Goal: Book appointment/travel/reservation

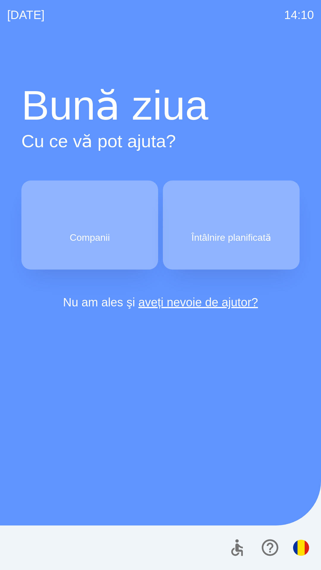
click at [83, 240] on p "Companii" at bounding box center [89, 237] width 40 height 14
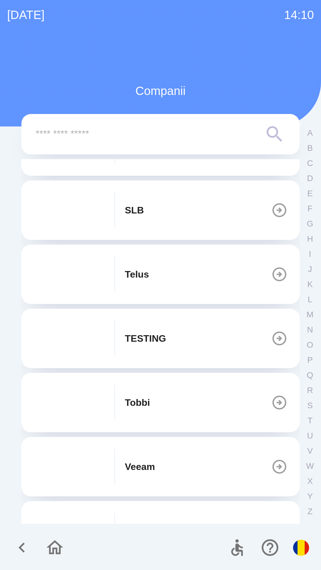
scroll to position [336, 0]
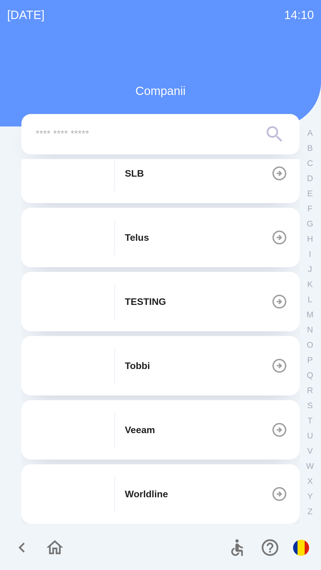
click at [155, 307] on p "TESTING" at bounding box center [145, 301] width 41 height 14
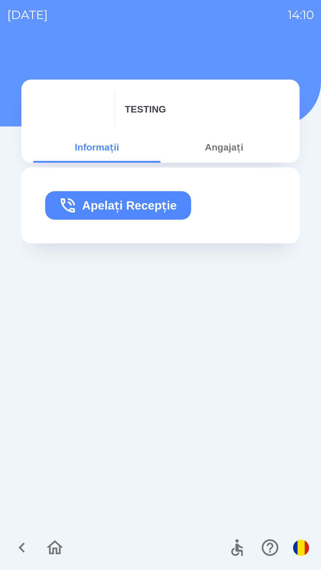
click at [109, 206] on button "Apelați Recepție" at bounding box center [118, 205] width 146 height 28
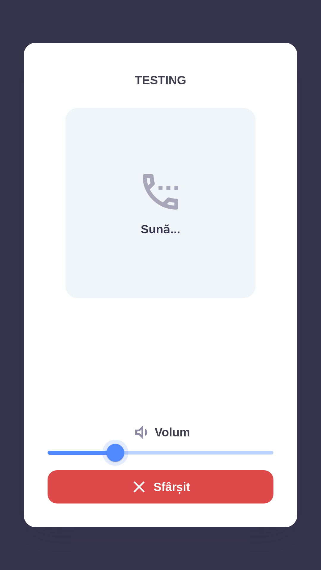
type input "**"
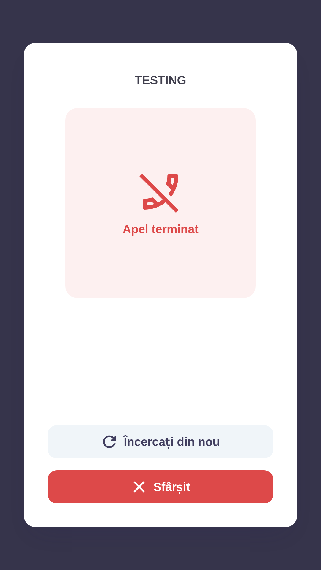
click at [136, 442] on button "Încercați din nou" at bounding box center [160, 441] width 226 height 33
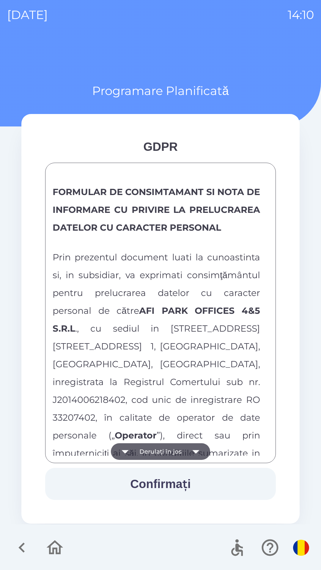
click at [142, 452] on button "Derulați în jos" at bounding box center [160, 451] width 99 height 17
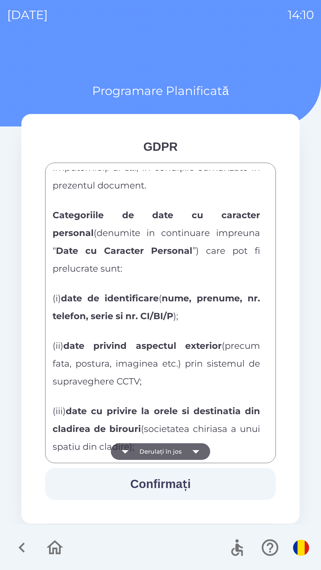
click at [142, 459] on button "Derulați în jos" at bounding box center [160, 451] width 99 height 17
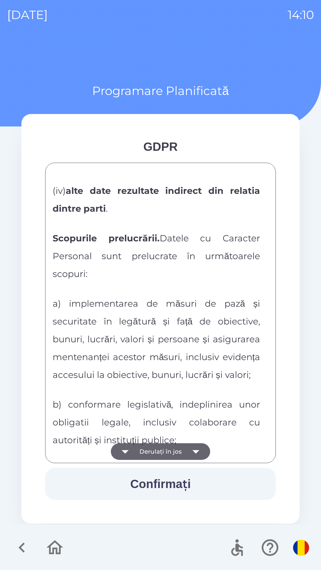
click at [139, 449] on button "Derulați în jos" at bounding box center [160, 451] width 99 height 17
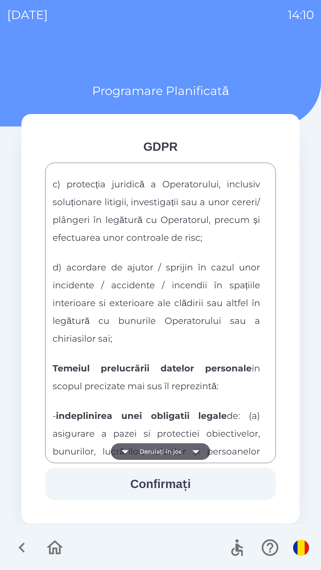
click at [137, 447] on button "Derulați în jos" at bounding box center [160, 451] width 99 height 17
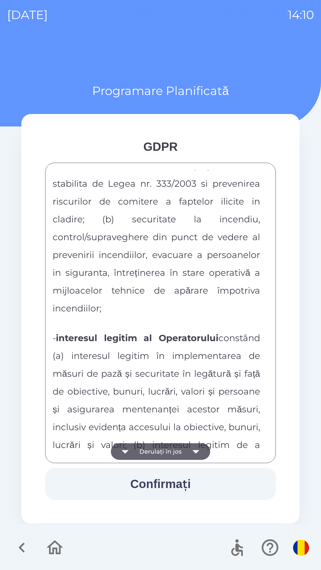
click at [137, 443] on button "Derulați în jos" at bounding box center [160, 451] width 99 height 17
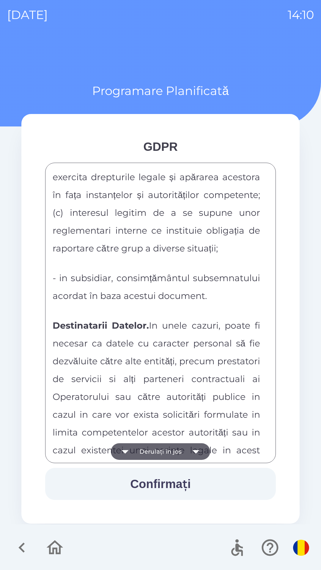
click at [139, 447] on button "Derulați în jos" at bounding box center [160, 451] width 99 height 17
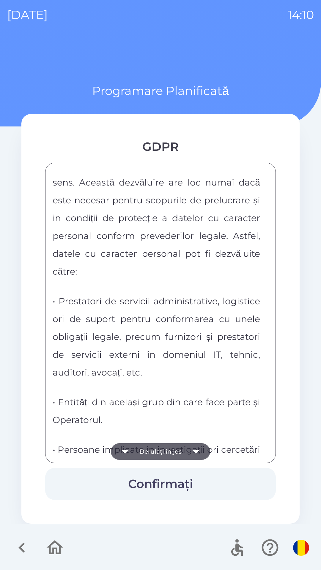
click at [138, 443] on button "Derulați în jos" at bounding box center [160, 451] width 99 height 17
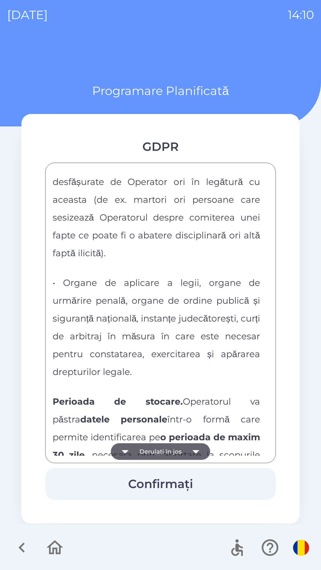
click at [133, 445] on icon "button" at bounding box center [125, 451] width 17 height 17
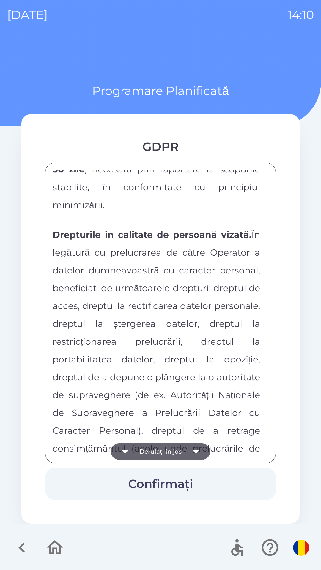
click at [134, 445] on button "Derulați în jos" at bounding box center [160, 451] width 99 height 17
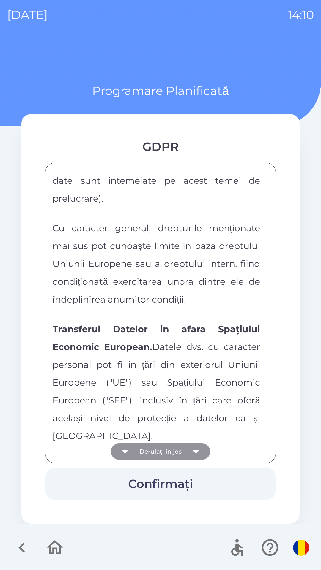
click at [136, 443] on button "Derulați în jos" at bounding box center [160, 451] width 99 height 17
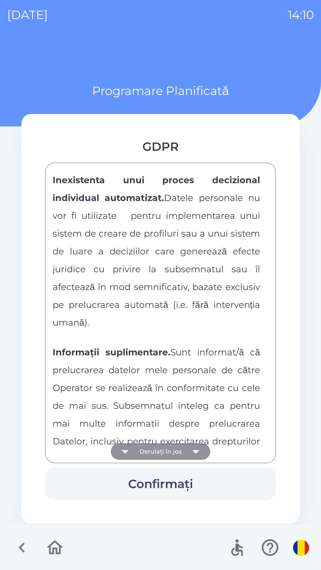
click at [137, 447] on button "Derulați în jos" at bounding box center [160, 451] width 99 height 17
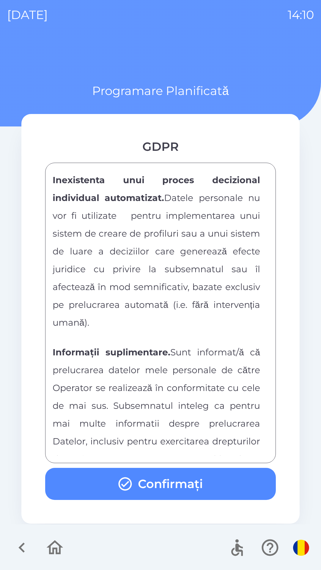
scroll to position [3122, 0]
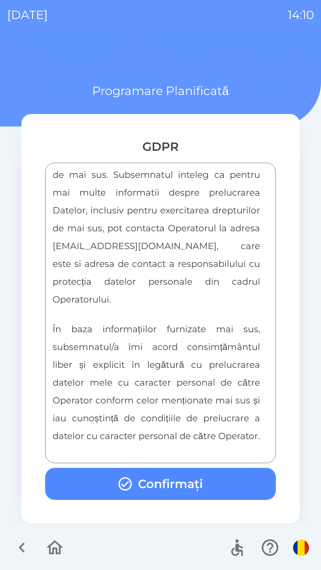
click at [137, 448] on div "FORMULAR DE CONSIMTAMANT SI NOTA DE INFORMARE CU PRIVIRE LA PRELUCRAREA DATELOR…" at bounding box center [160, 313] width 215 height 286
click at [133, 447] on div "FORMULAR DE CONSIMTAMANT SI NOTA DE INFORMARE CU PRIVIRE LA PRELUCRAREA DATELOR…" at bounding box center [160, 313] width 215 height 286
click at [102, 478] on button "Confirmați" at bounding box center [160, 484] width 230 height 32
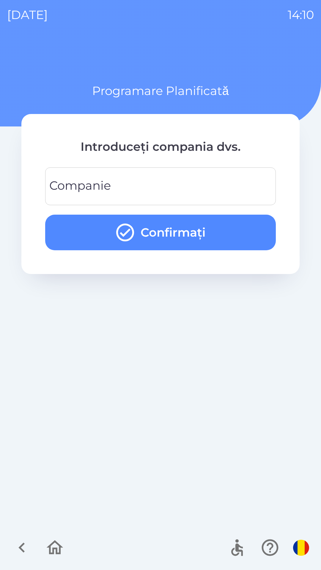
click at [108, 182] on div "Companie Companie" at bounding box center [160, 186] width 230 height 38
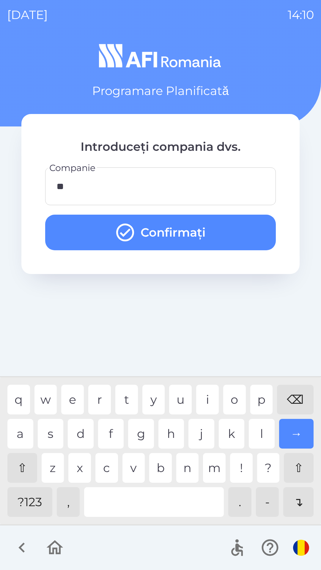
type input "***"
click at [155, 242] on button "Confirmați" at bounding box center [160, 233] width 230 height 36
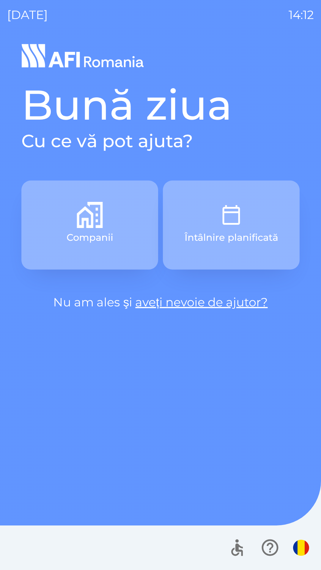
click at [73, 249] on button "Companii" at bounding box center [89, 224] width 137 height 89
click at [120, 213] on button "Companii" at bounding box center [89, 224] width 137 height 89
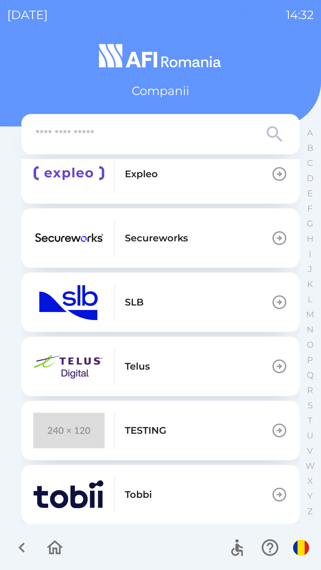
scroll to position [209, 0]
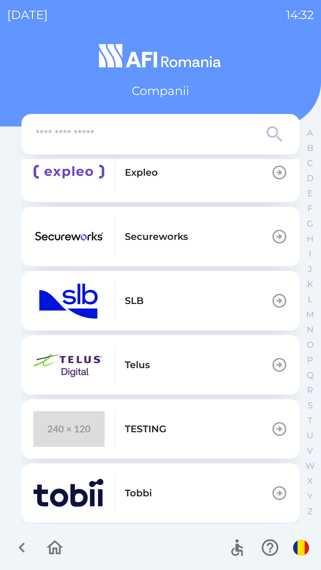
click at [179, 429] on button "TESTING" at bounding box center [160, 428] width 278 height 59
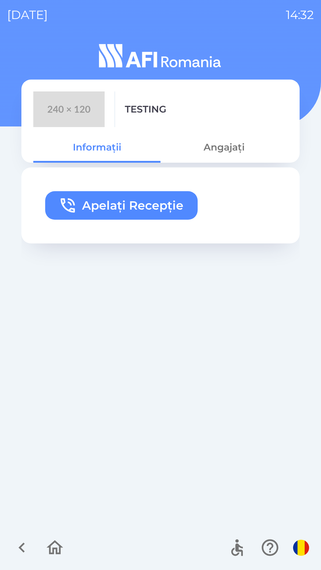
click at [233, 146] on button "Angajați" at bounding box center [223, 147] width 127 height 21
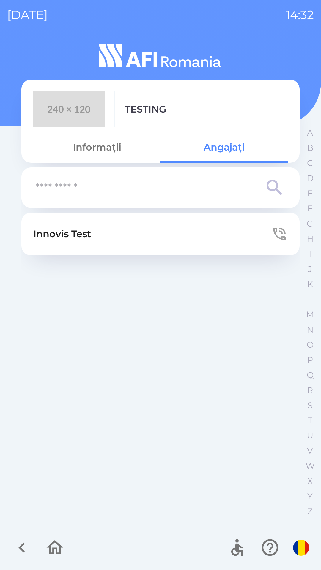
click at [136, 234] on button "Innovis Test" at bounding box center [160, 234] width 278 height 43
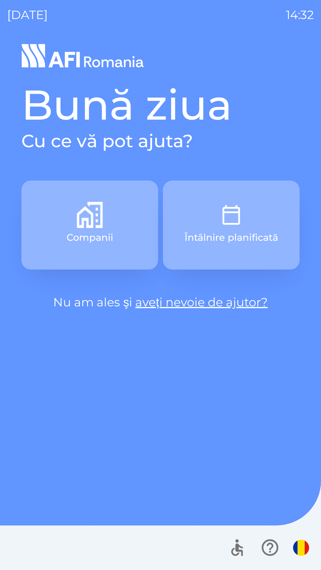
click at [108, 207] on button "Companii" at bounding box center [89, 224] width 137 height 89
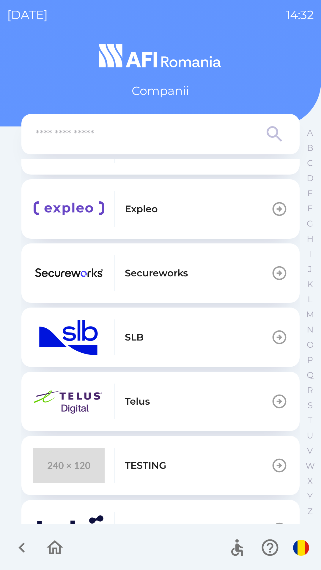
scroll to position [176, 0]
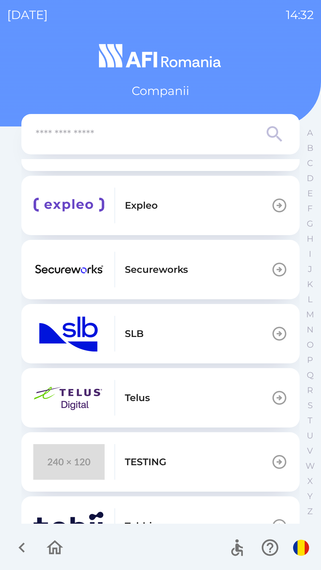
click at [191, 455] on button "TESTING" at bounding box center [160, 461] width 278 height 59
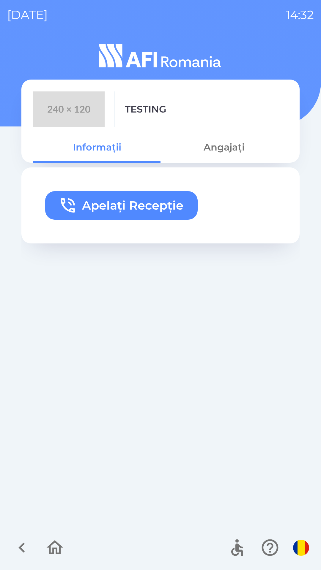
click at [229, 149] on button "Angajați" at bounding box center [223, 147] width 127 height 21
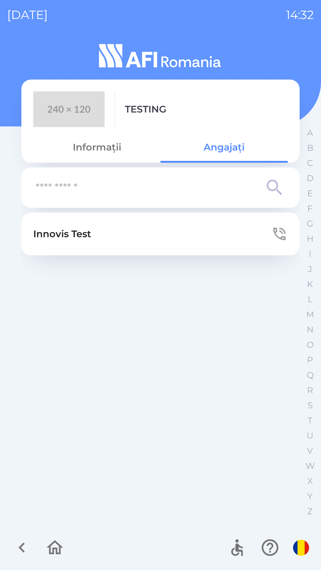
click at [161, 235] on button "Innovis Test" at bounding box center [160, 234] width 278 height 43
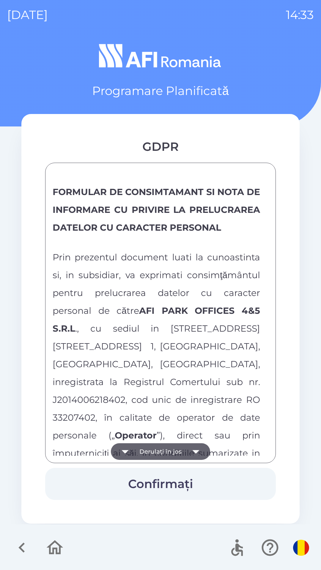
click at [137, 458] on button "Derulați în jos" at bounding box center [160, 451] width 99 height 17
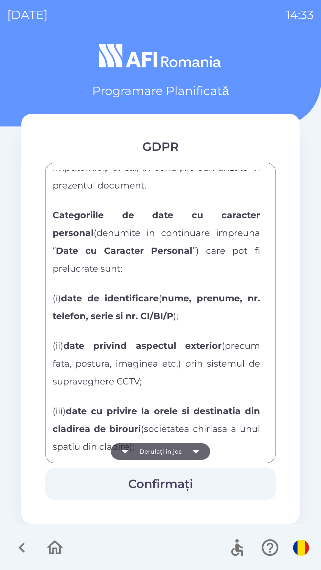
click at [145, 450] on button "Derulați în jos" at bounding box center [160, 451] width 99 height 17
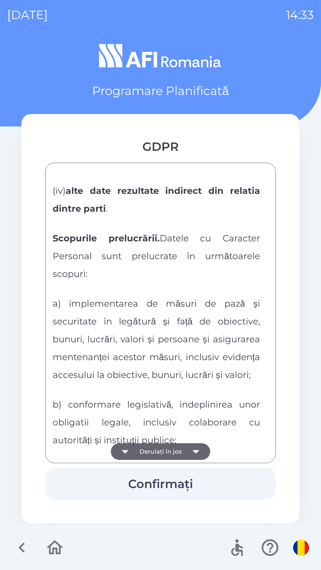
click at [148, 450] on button "Derulați în jos" at bounding box center [160, 451] width 99 height 17
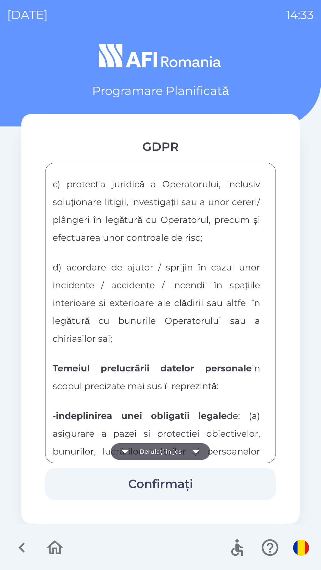
click at [145, 449] on button "Derulați în jos" at bounding box center [160, 451] width 99 height 17
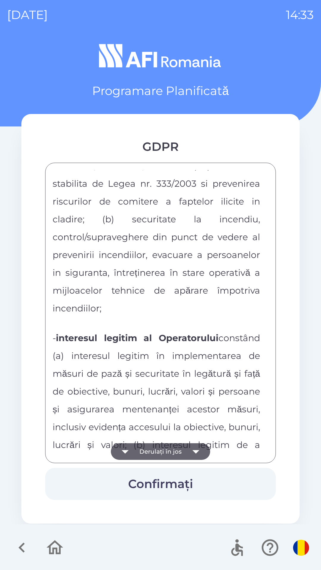
click at [151, 453] on button "Derulați în jos" at bounding box center [160, 451] width 99 height 17
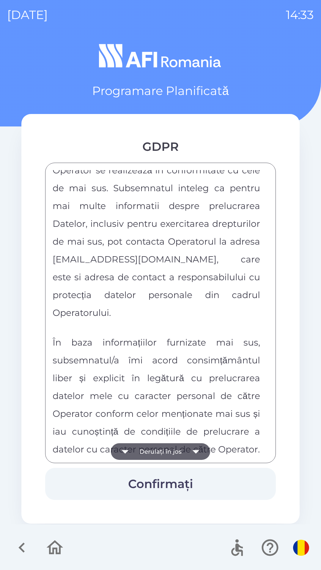
scroll to position [3122, 0]
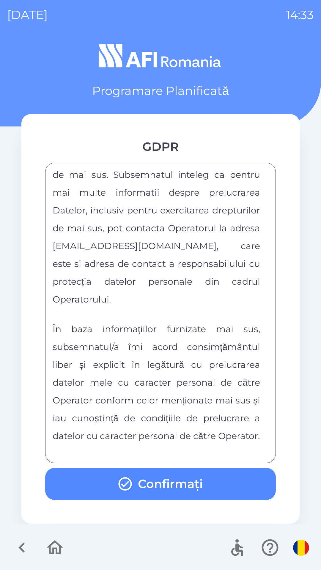
click at [125, 487] on icon "button" at bounding box center [125, 484] width 16 height 16
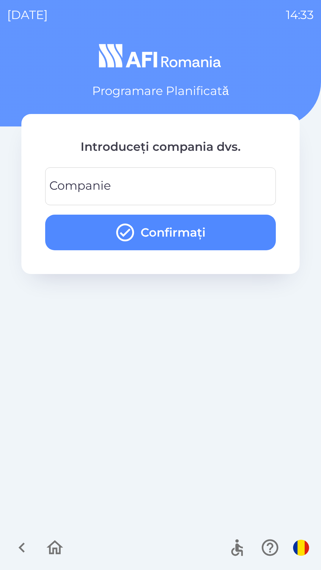
click at [216, 181] on input "Companie" at bounding box center [160, 186] width 216 height 23
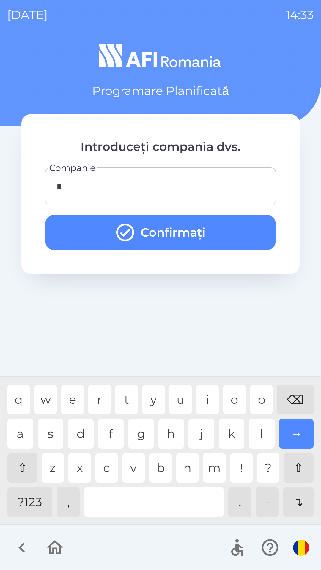
type input "**"
click at [108, 467] on div "c" at bounding box center [106, 468] width 23 height 30
click at [239, 229] on button "Confirmați" at bounding box center [160, 233] width 230 height 36
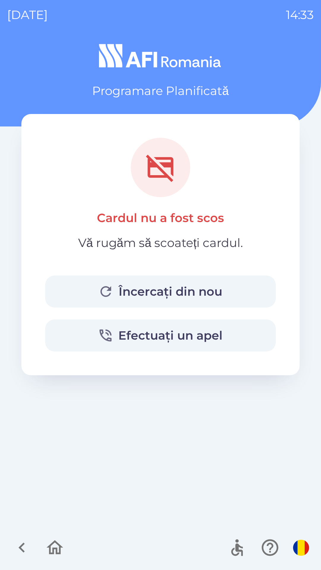
click at [197, 290] on button "Încercați din nou" at bounding box center [160, 291] width 230 height 32
click at [299, 551] on img "button" at bounding box center [301, 548] width 16 height 16
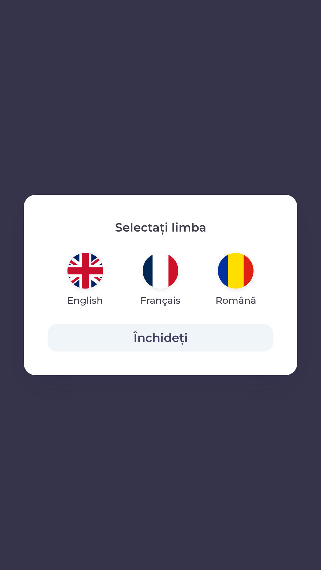
click at [234, 278] on img "button" at bounding box center [236, 271] width 36 height 36
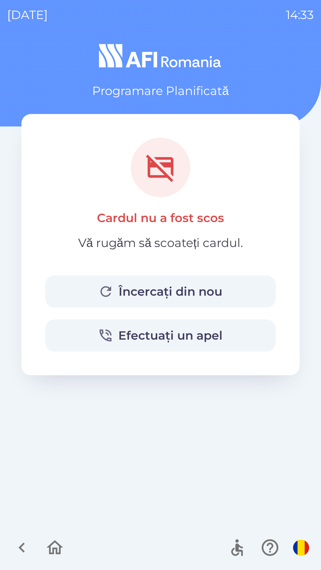
click at [296, 554] on img "button" at bounding box center [301, 548] width 16 height 16
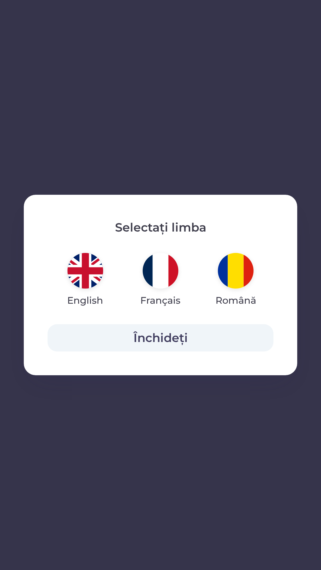
click at [91, 264] on img "button" at bounding box center [85, 271] width 36 height 36
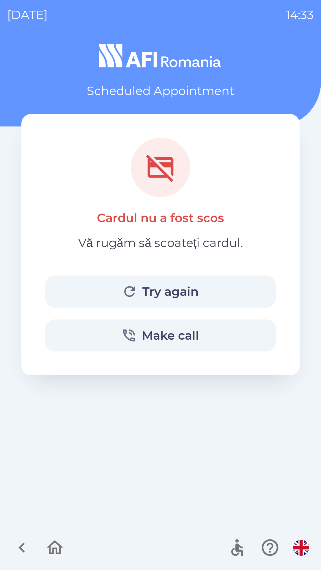
click at [294, 548] on img "button" at bounding box center [301, 548] width 16 height 16
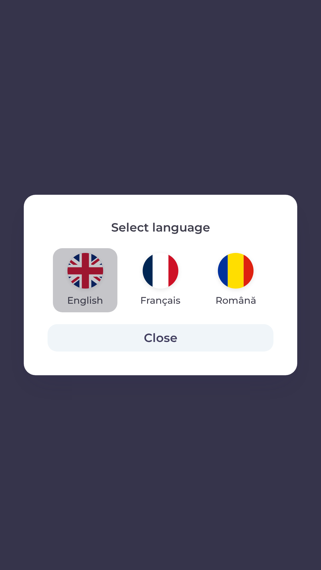
click at [88, 279] on img "button" at bounding box center [85, 271] width 36 height 36
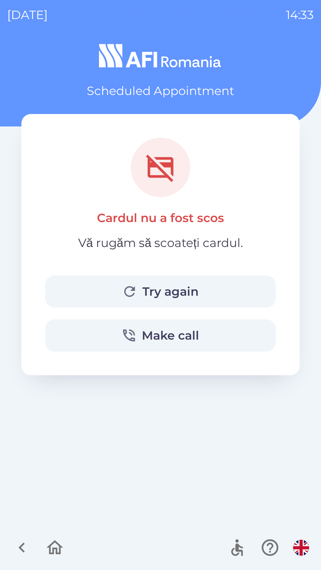
click at [188, 291] on button "Try again" at bounding box center [160, 291] width 230 height 32
click at [47, 549] on icon "button" at bounding box center [55, 547] width 20 height 20
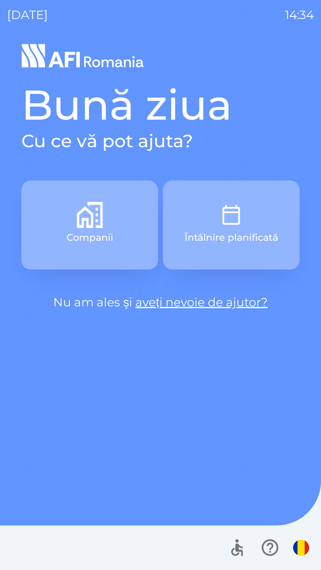
click at [106, 243] on p "Companii" at bounding box center [89, 237] width 47 height 14
